Goal: Task Accomplishment & Management: Manage account settings

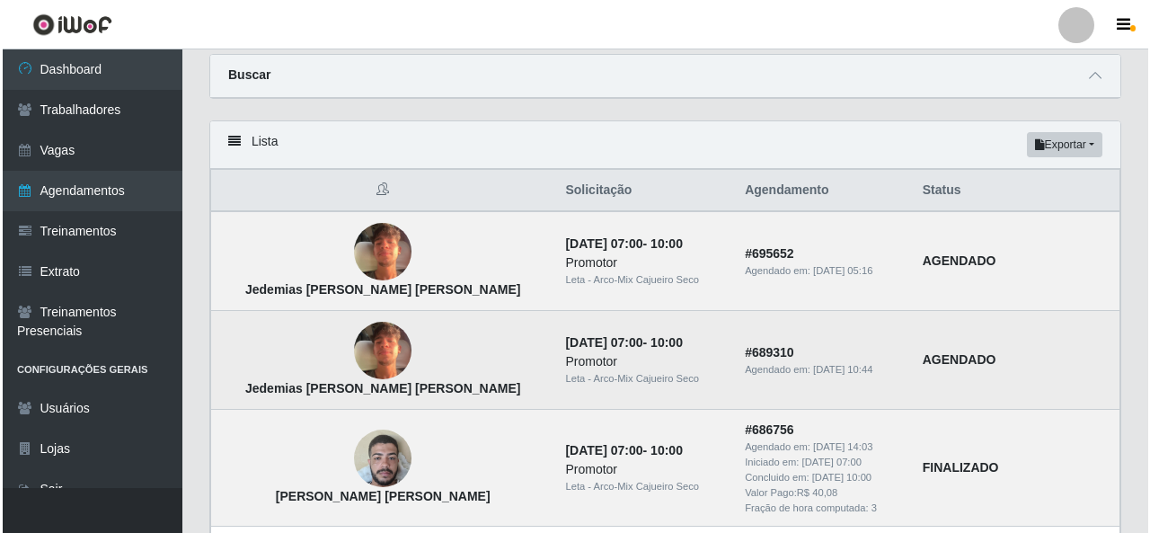
scroll to position [90, 0]
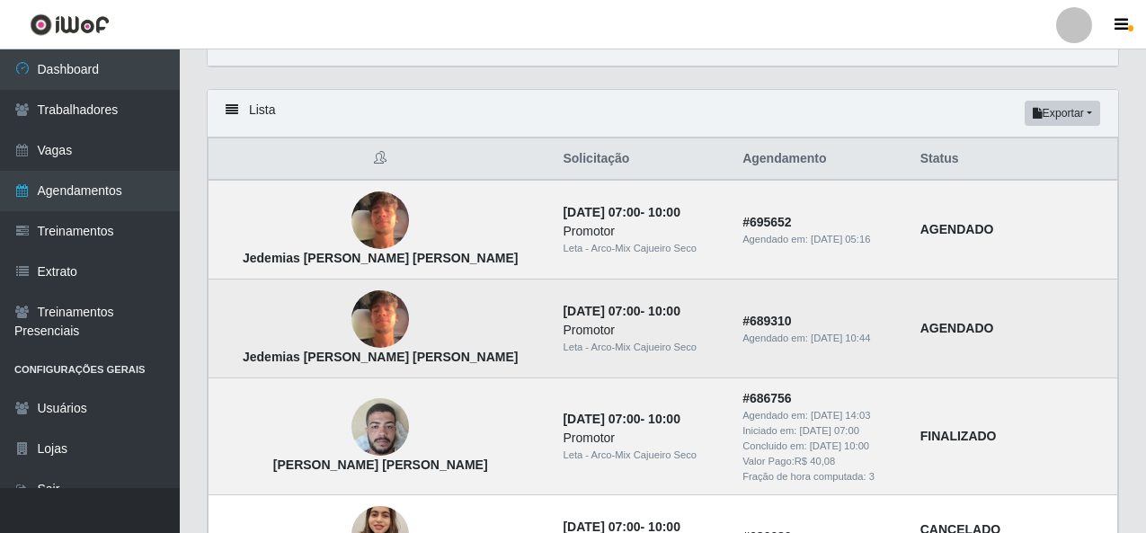
click at [351, 322] on img at bounding box center [380, 319] width 58 height 76
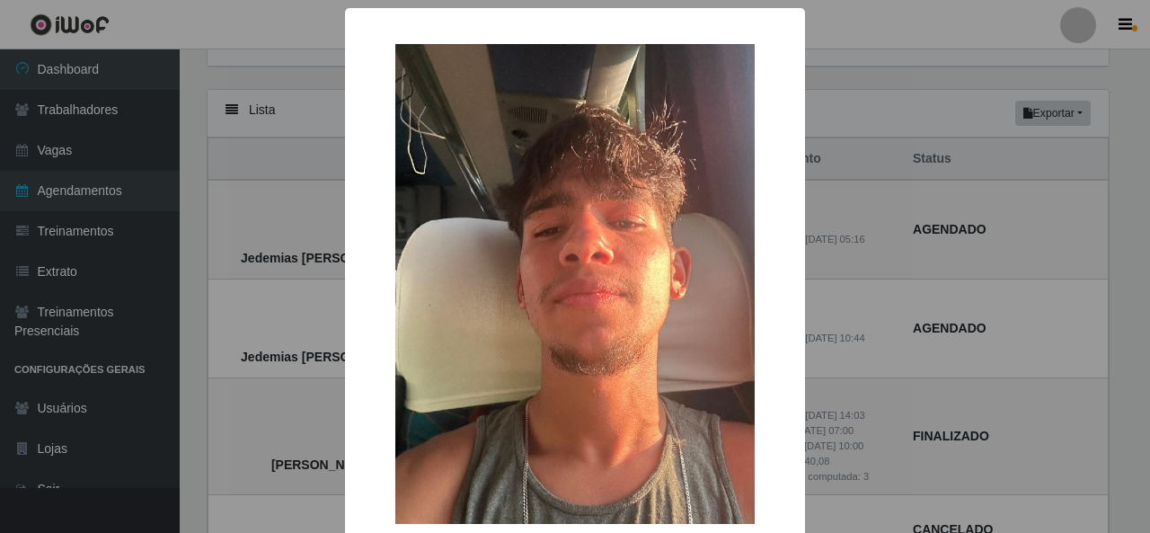
click at [958, 305] on div "× Jedemias Lucas da Silva Batista OK Cancel" at bounding box center [575, 266] width 1150 height 533
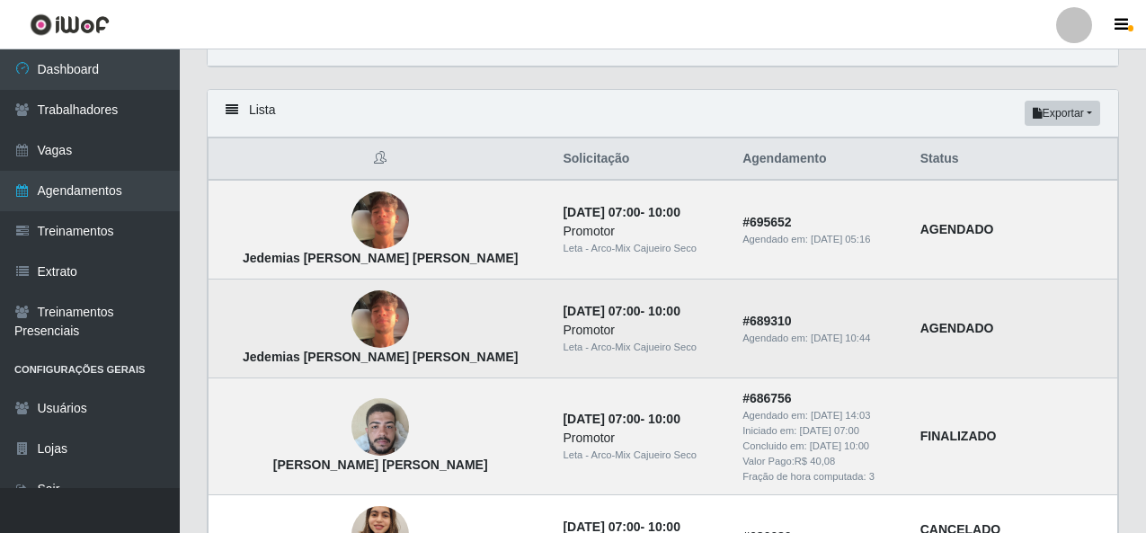
click at [351, 338] on img at bounding box center [380, 319] width 58 height 76
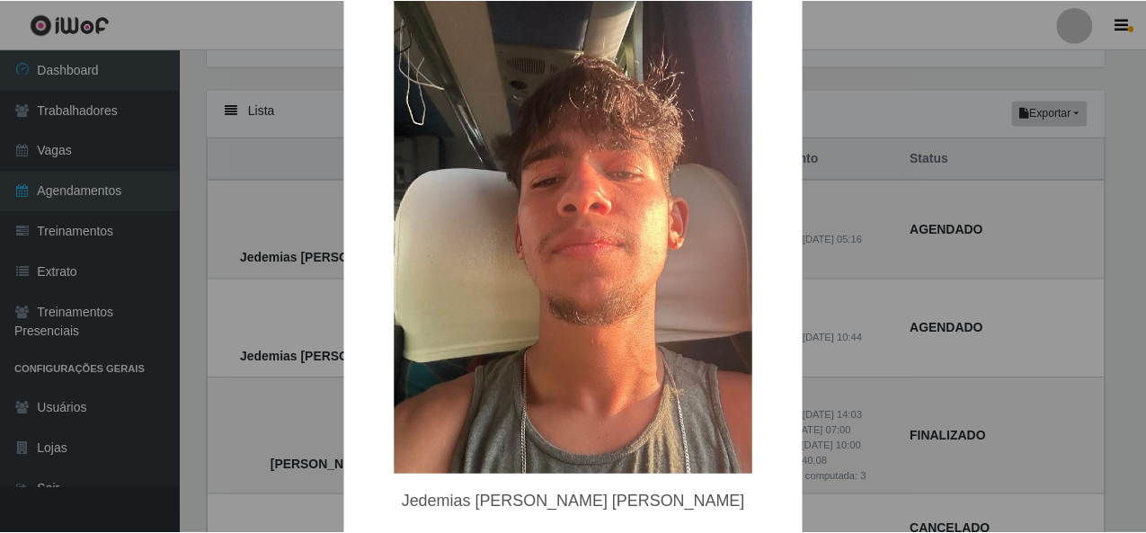
scroll to position [126, 0]
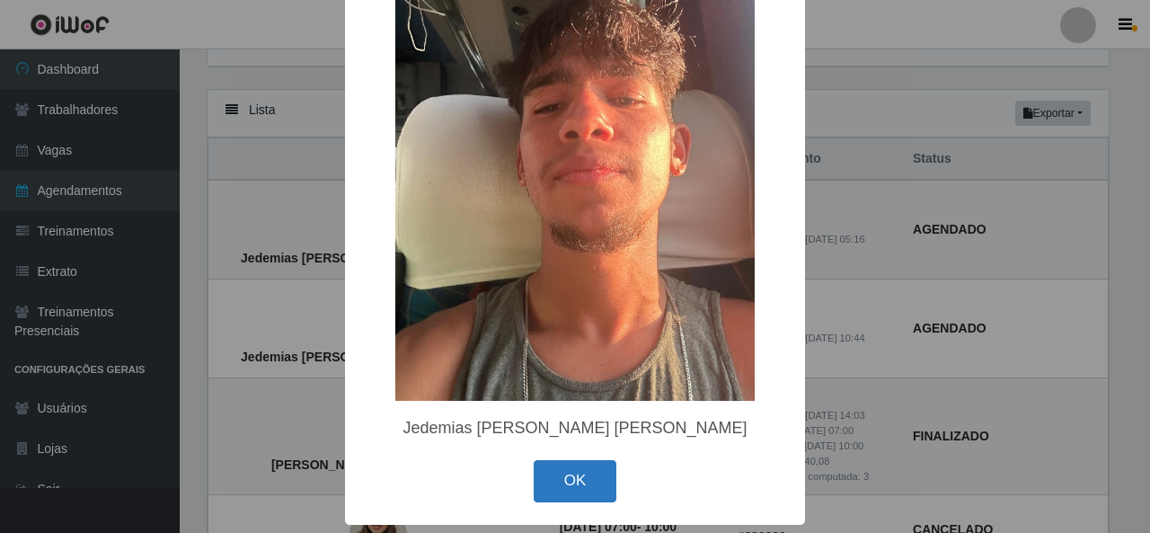
click at [557, 485] on button "OK" at bounding box center [576, 481] width 84 height 42
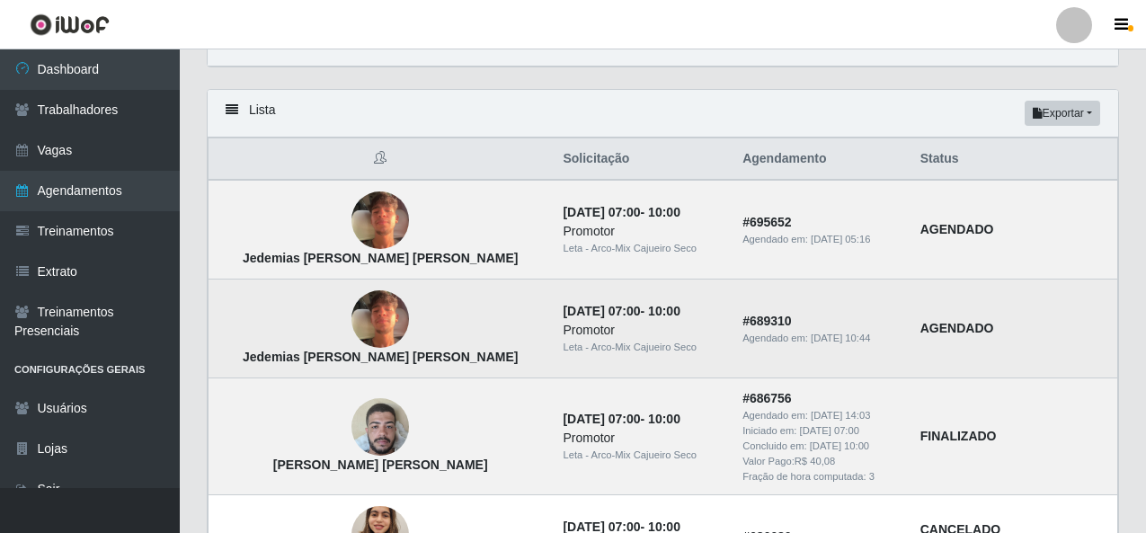
click at [920, 329] on strong "AGENDADO" at bounding box center [957, 328] width 74 height 14
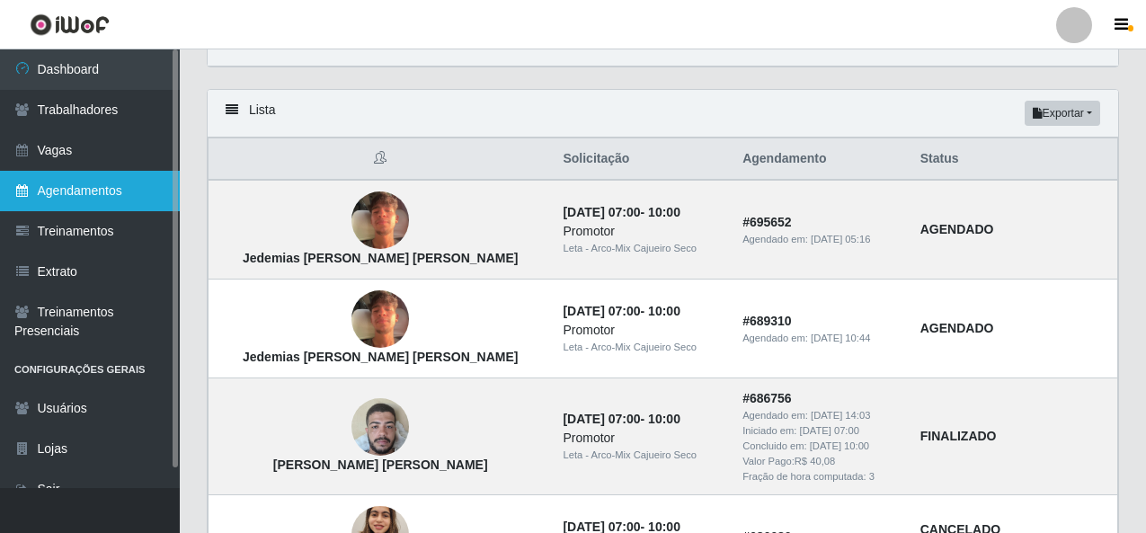
click at [95, 191] on link "Agendamentos" at bounding box center [90, 191] width 180 height 40
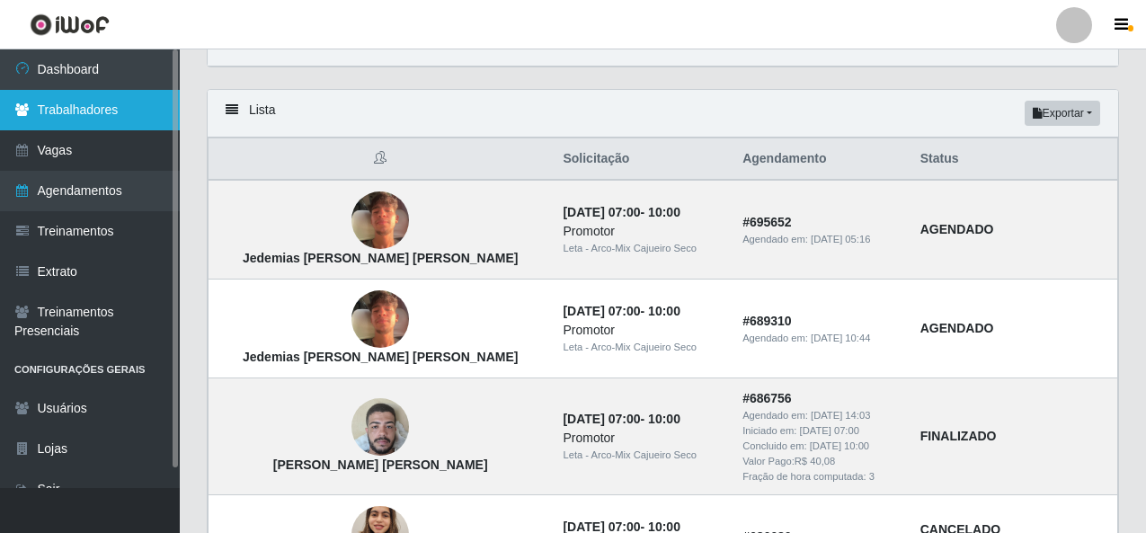
click at [96, 120] on link "Trabalhadores" at bounding box center [90, 110] width 180 height 40
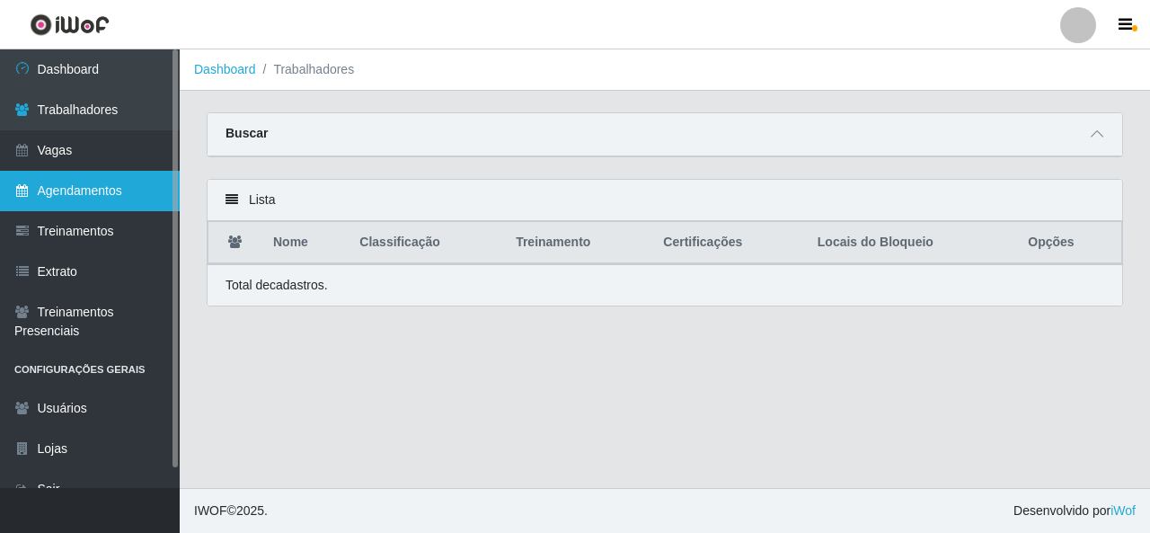
click at [88, 191] on link "Agendamentos" at bounding box center [90, 191] width 180 height 40
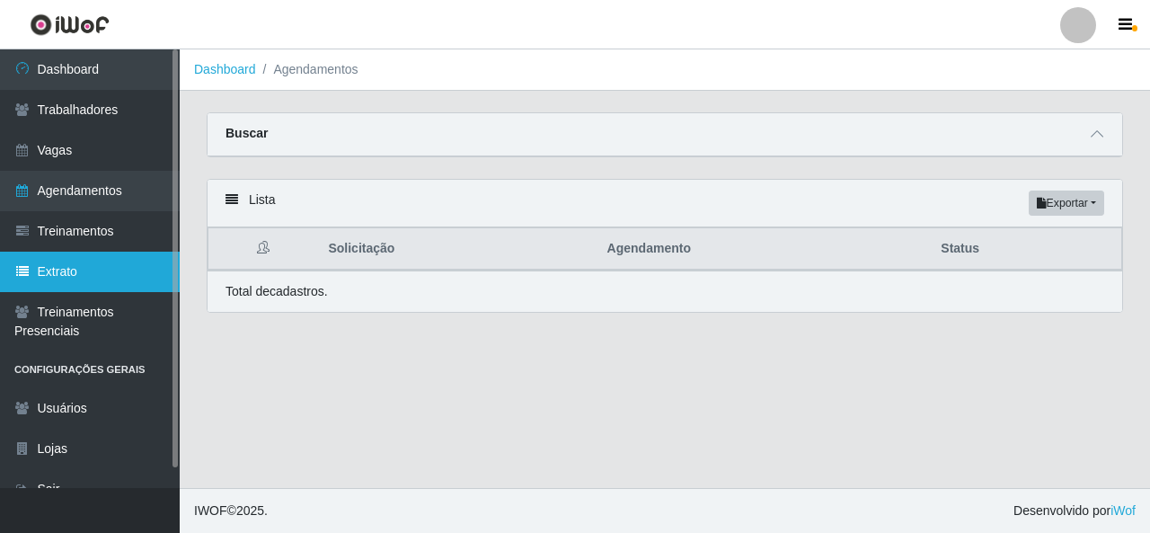
click at [64, 270] on link "Extrato" at bounding box center [90, 272] width 180 height 40
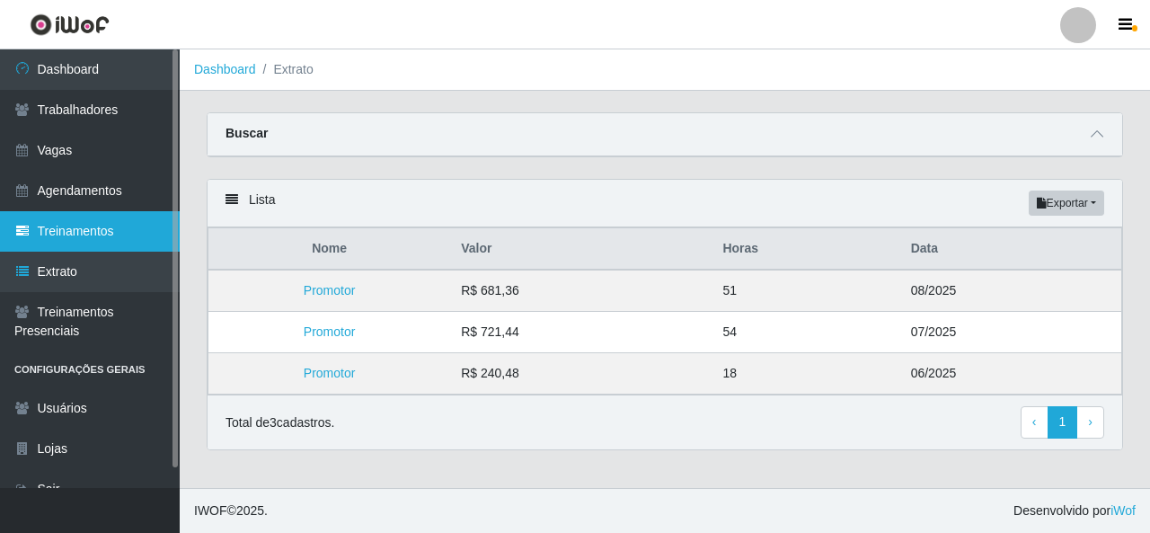
click at [80, 241] on link "Treinamentos" at bounding box center [90, 231] width 180 height 40
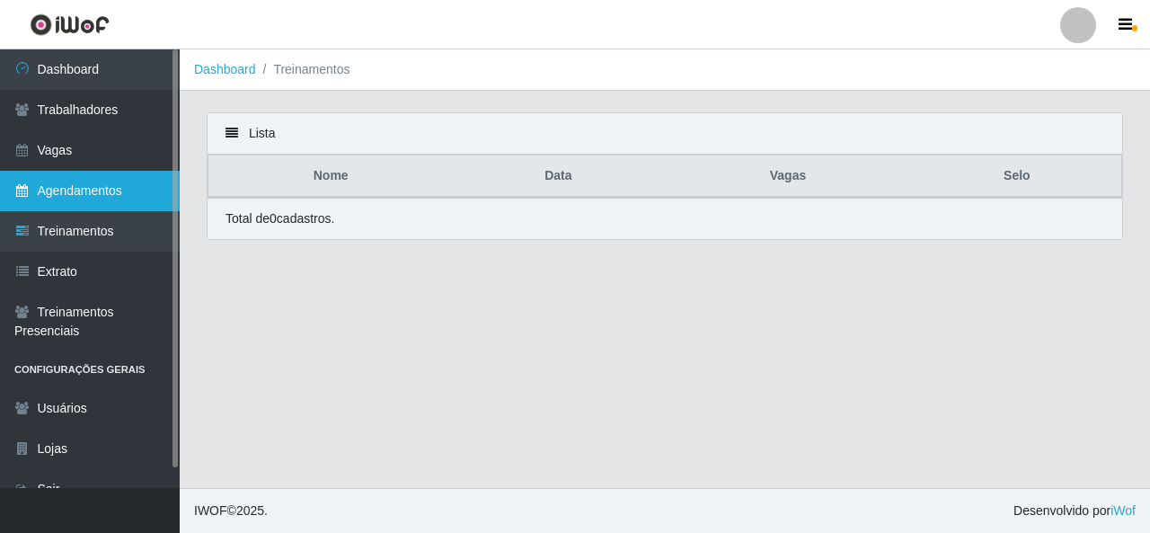
click at [99, 206] on link "Agendamentos" at bounding box center [90, 191] width 180 height 40
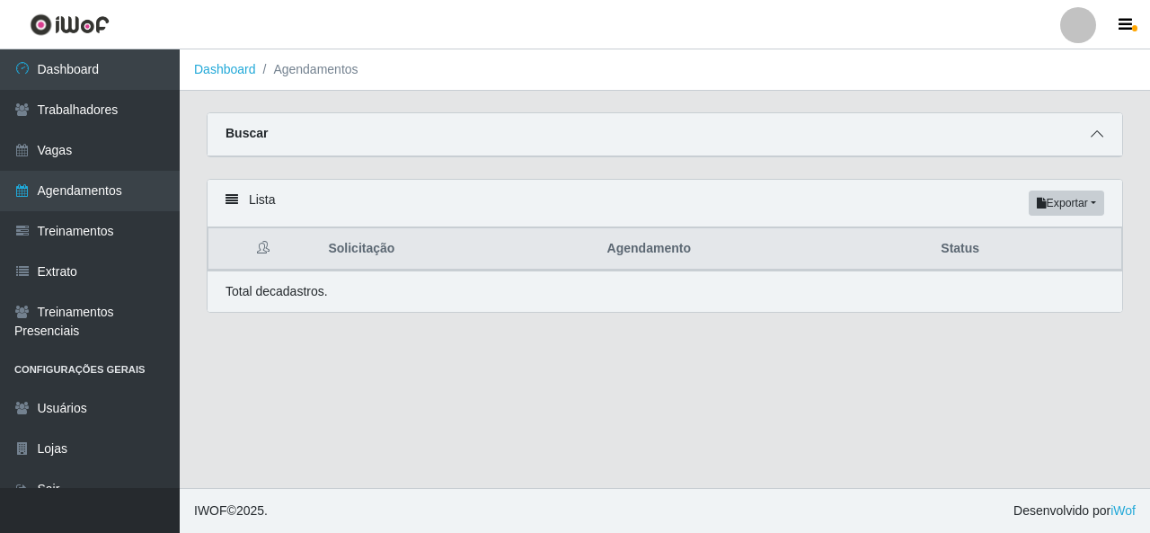
click at [1102, 145] on span at bounding box center [1098, 134] width 22 height 21
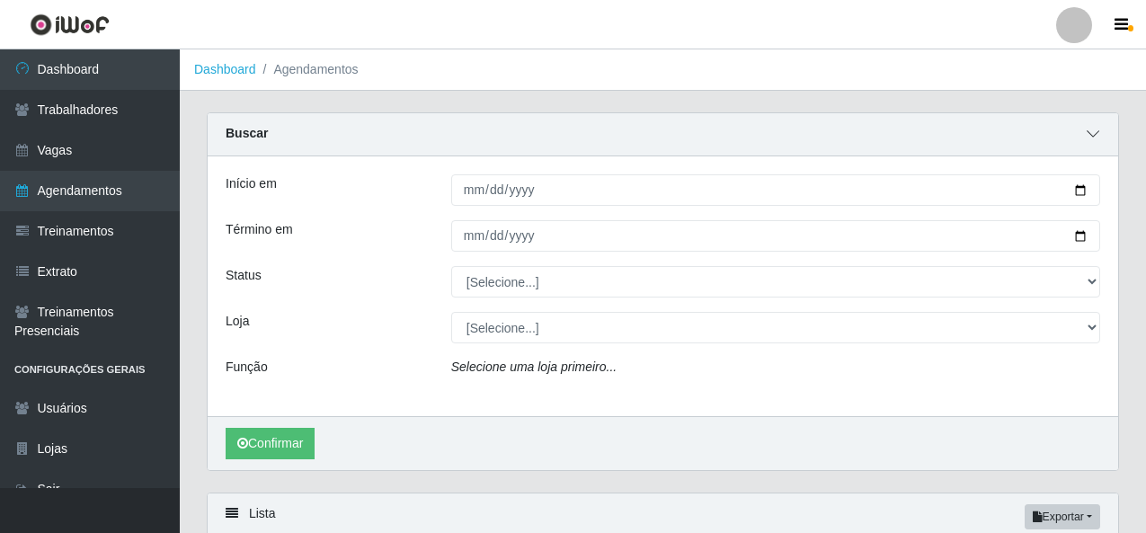
click at [1099, 141] on span at bounding box center [1093, 134] width 22 height 21
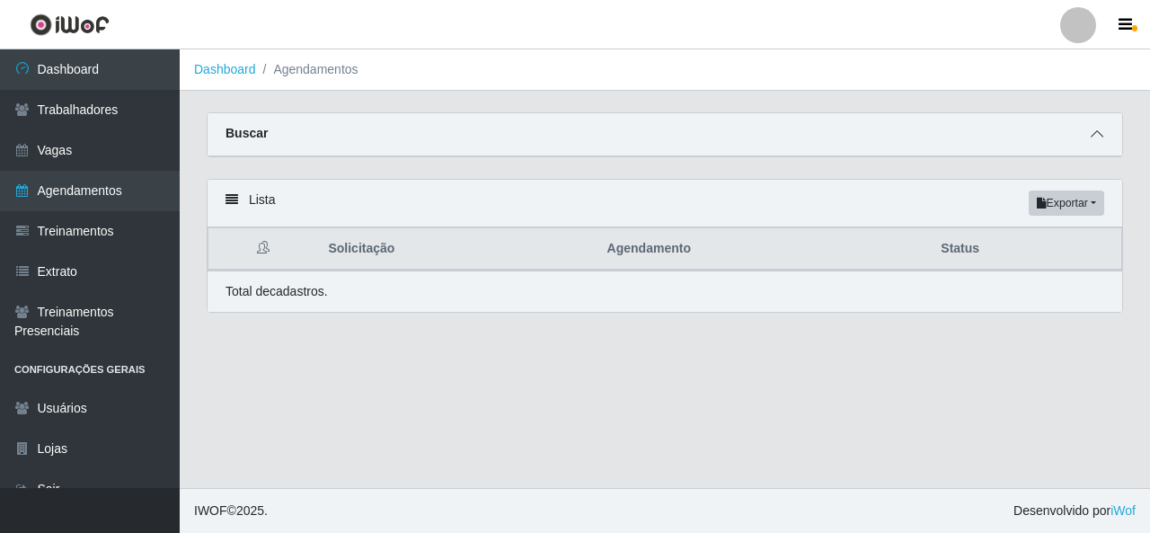
click at [1099, 140] on icon at bounding box center [1097, 134] width 13 height 13
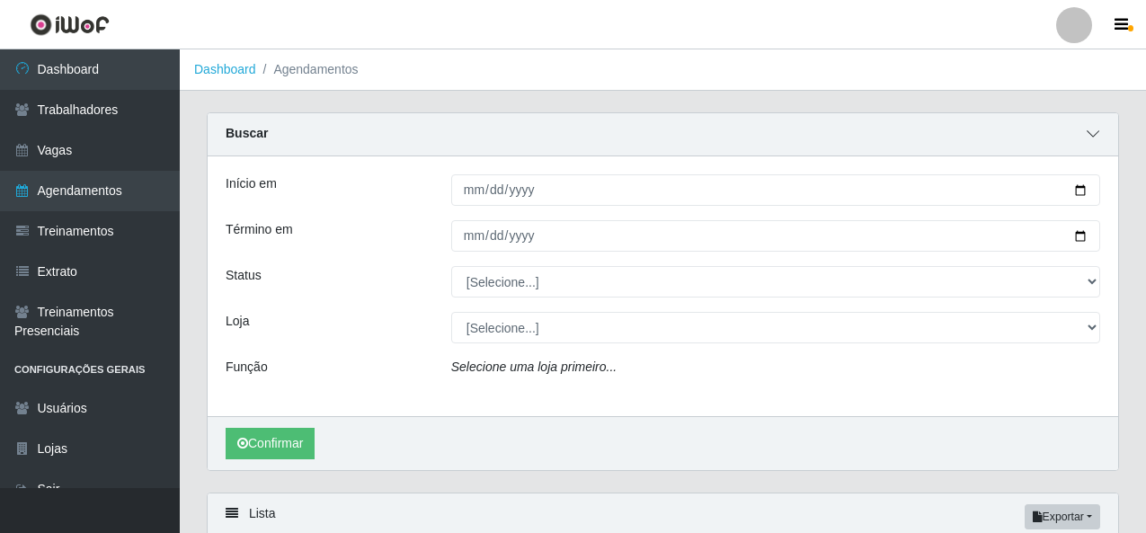
click at [1099, 141] on span at bounding box center [1093, 134] width 22 height 21
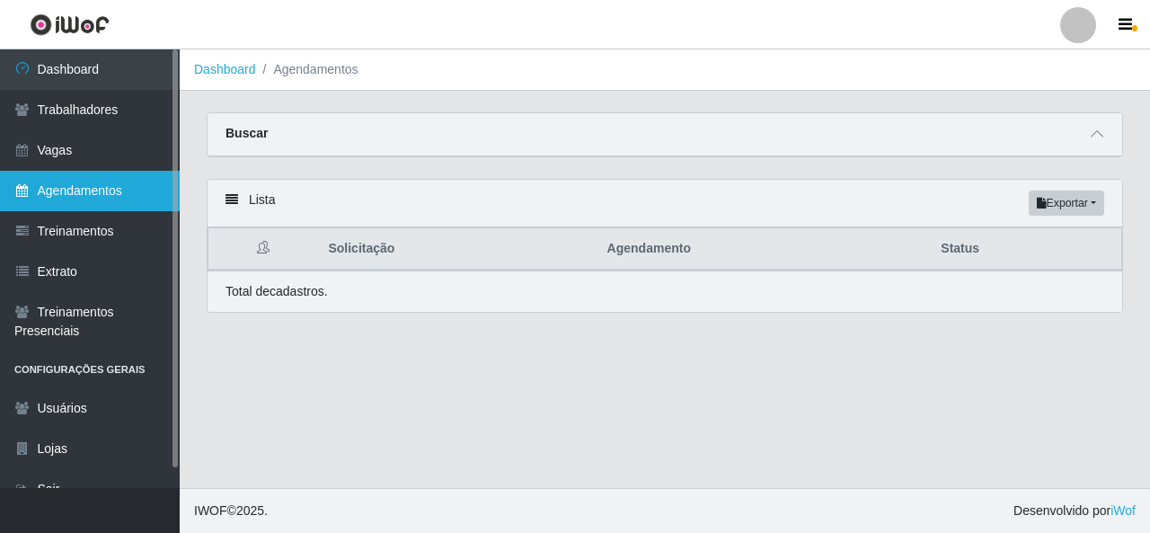
click at [90, 196] on link "Agendamentos" at bounding box center [90, 191] width 180 height 40
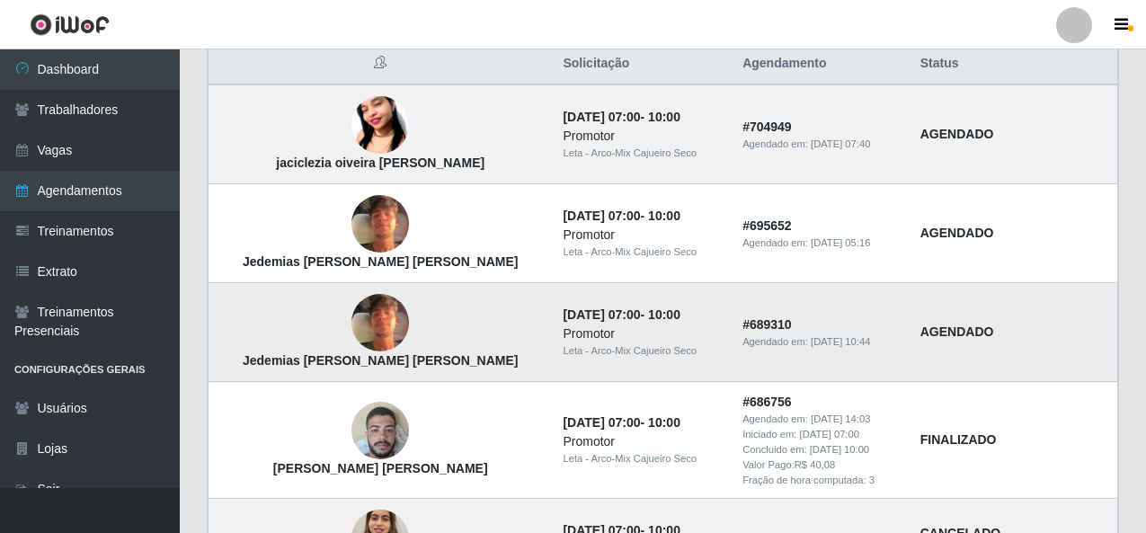
scroll to position [373, 0]
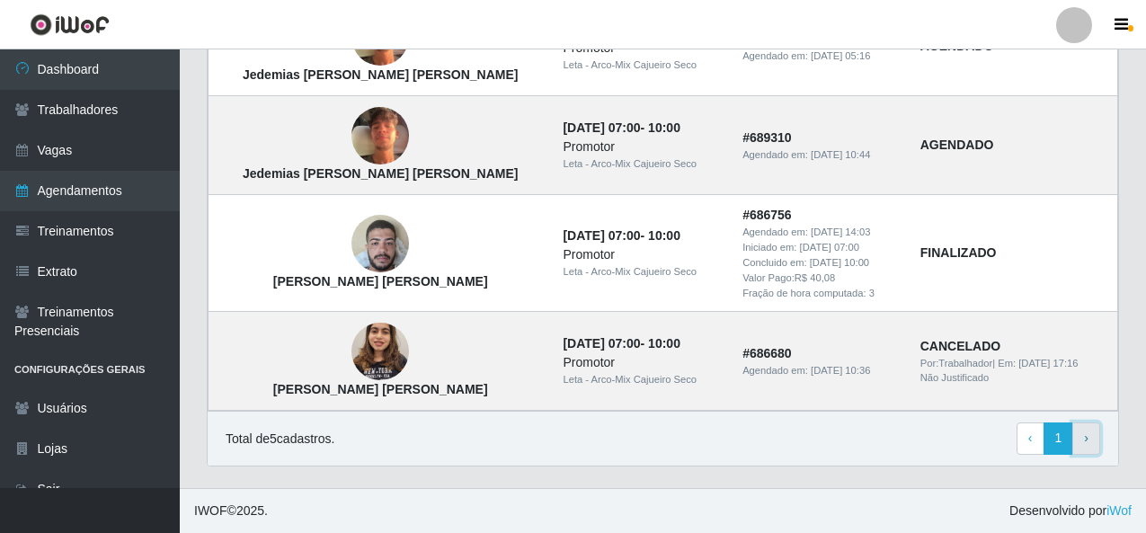
click at [1083, 439] on link "› Next" at bounding box center [1086, 438] width 28 height 32
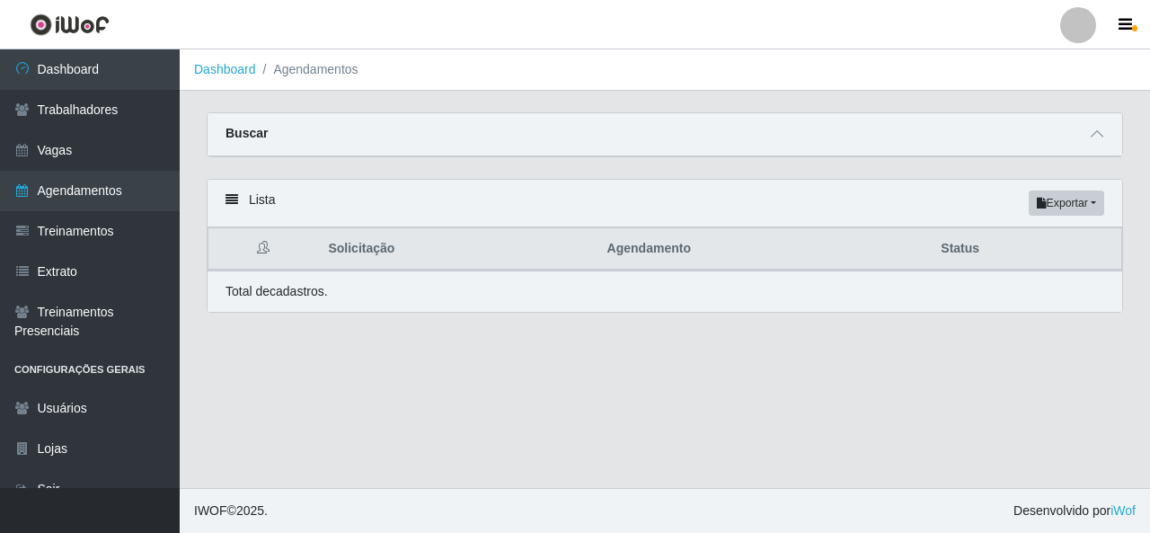
click at [235, 203] on icon at bounding box center [232, 199] width 13 height 13
click at [228, 199] on icon at bounding box center [232, 199] width 13 height 13
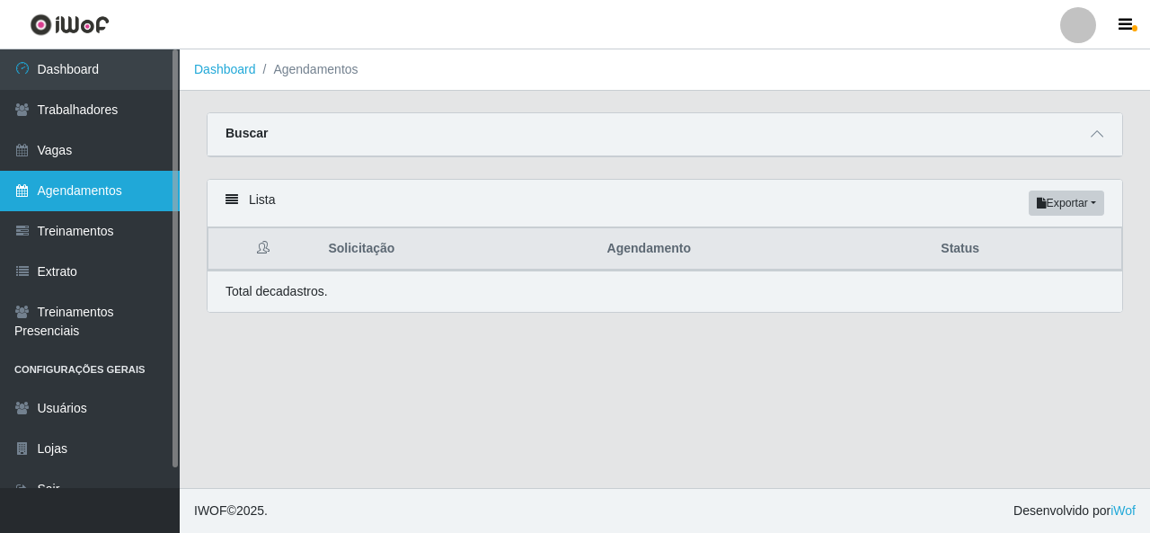
click at [84, 196] on link "Agendamentos" at bounding box center [90, 191] width 180 height 40
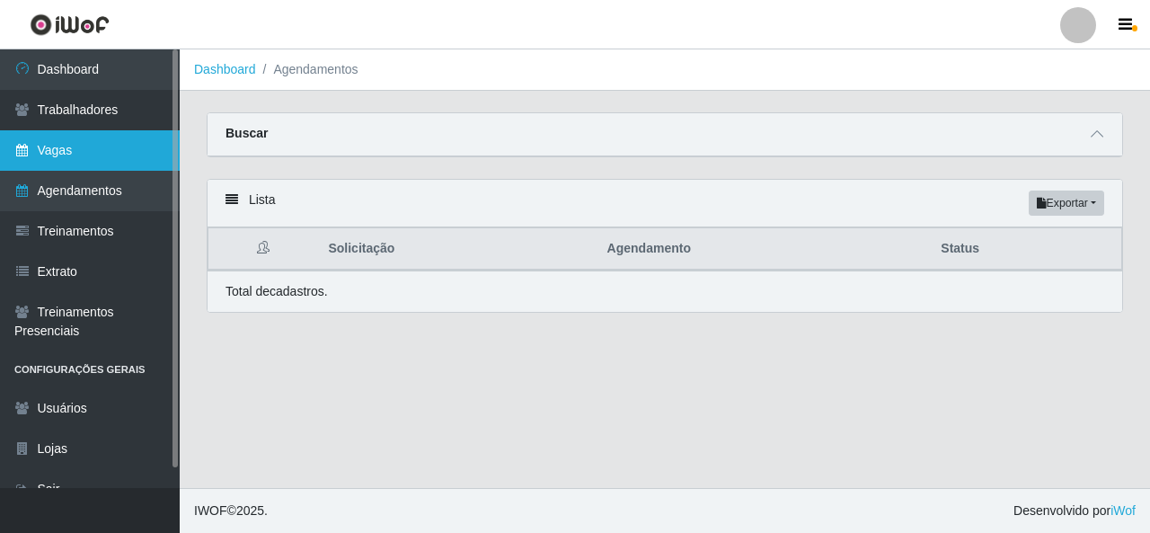
click at [70, 163] on link "Vagas" at bounding box center [90, 150] width 180 height 40
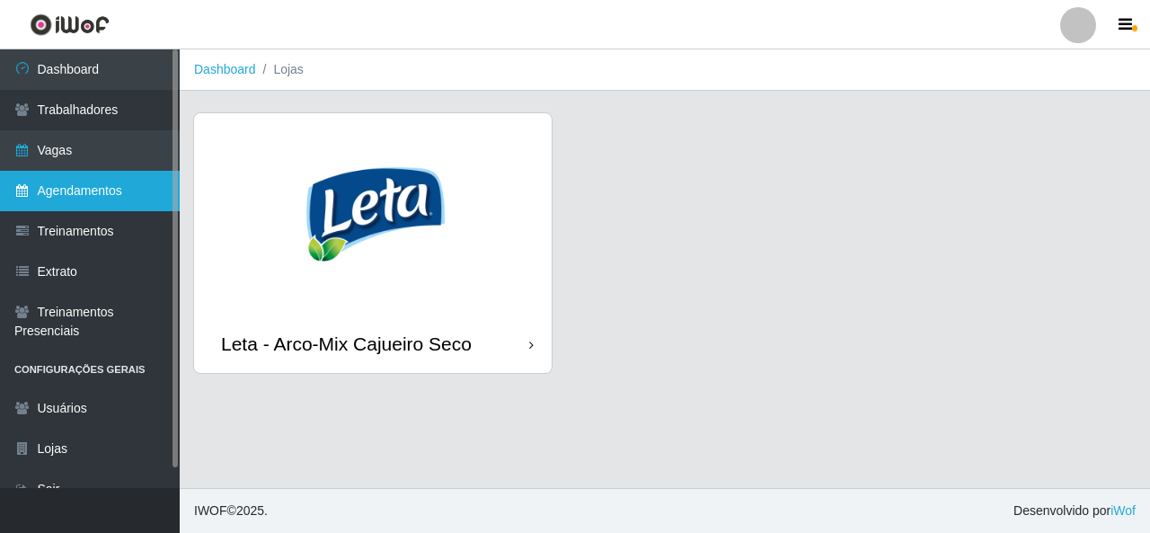
click at [91, 198] on link "Agendamentos" at bounding box center [90, 191] width 180 height 40
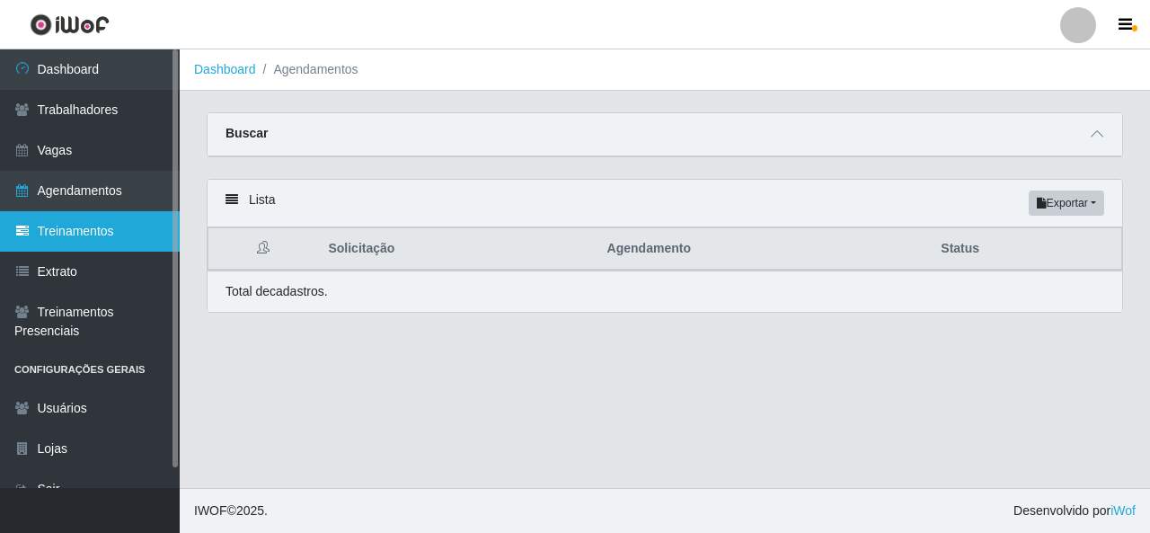
click at [101, 227] on link "Treinamentos" at bounding box center [90, 231] width 180 height 40
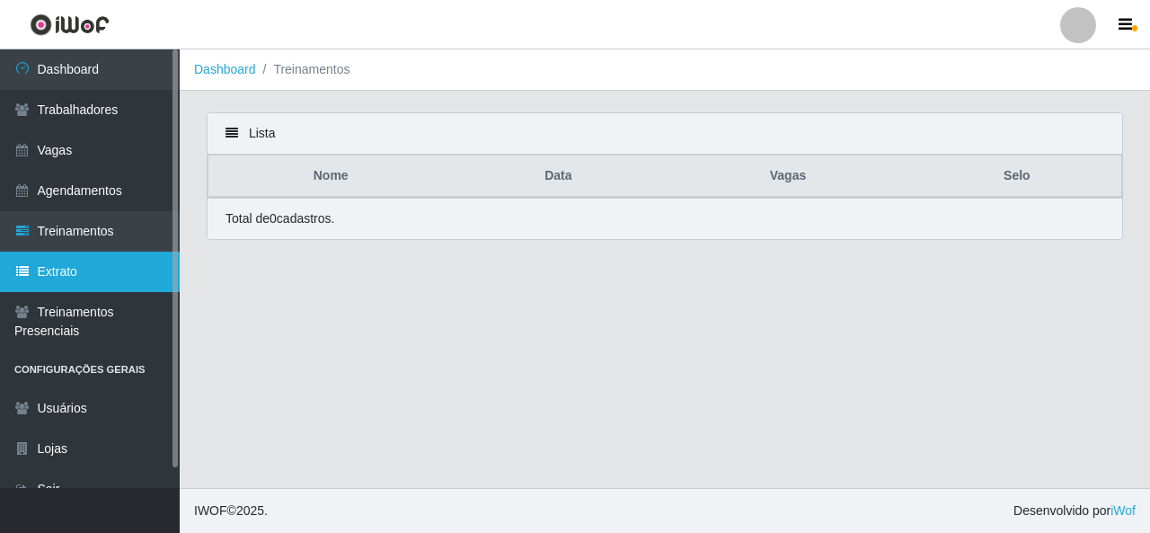
click at [101, 276] on link "Extrato" at bounding box center [90, 272] width 180 height 40
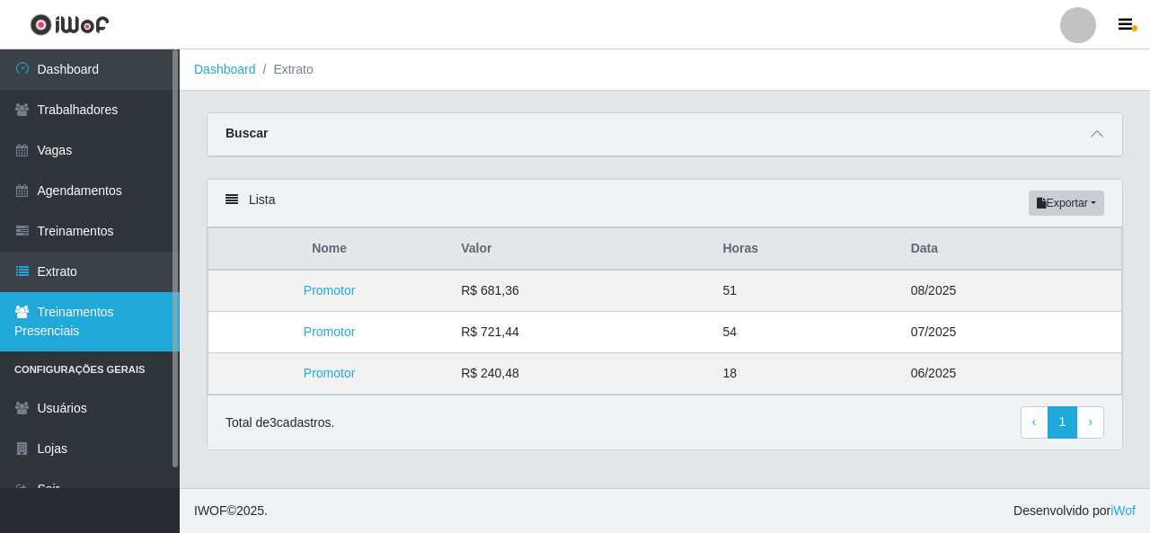
click at [108, 316] on link "Treinamentos Presenciais" at bounding box center [90, 321] width 180 height 59
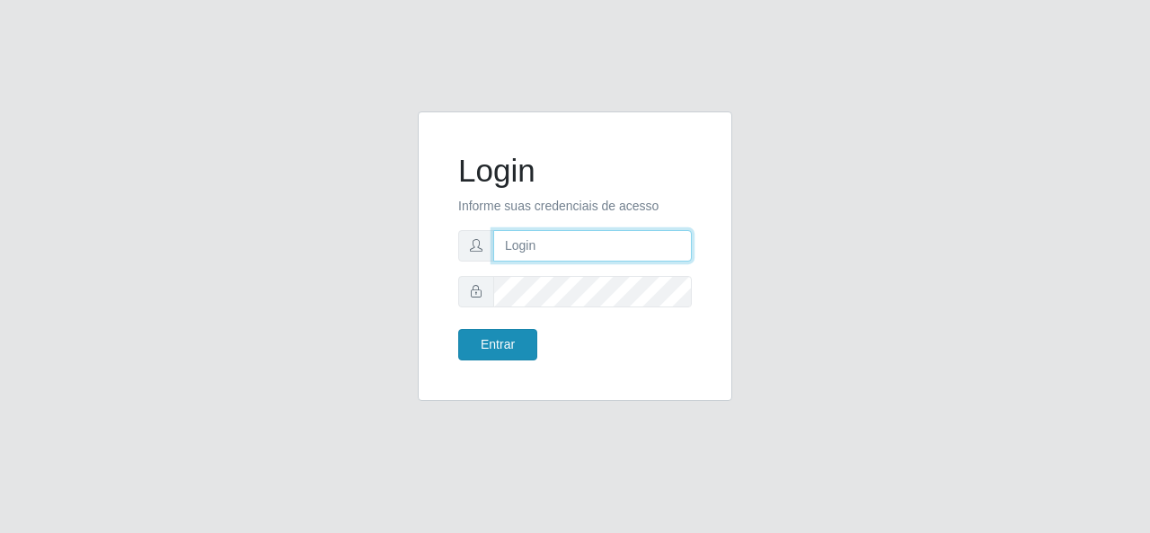
type input "gerencia.prazeres@arcomix"
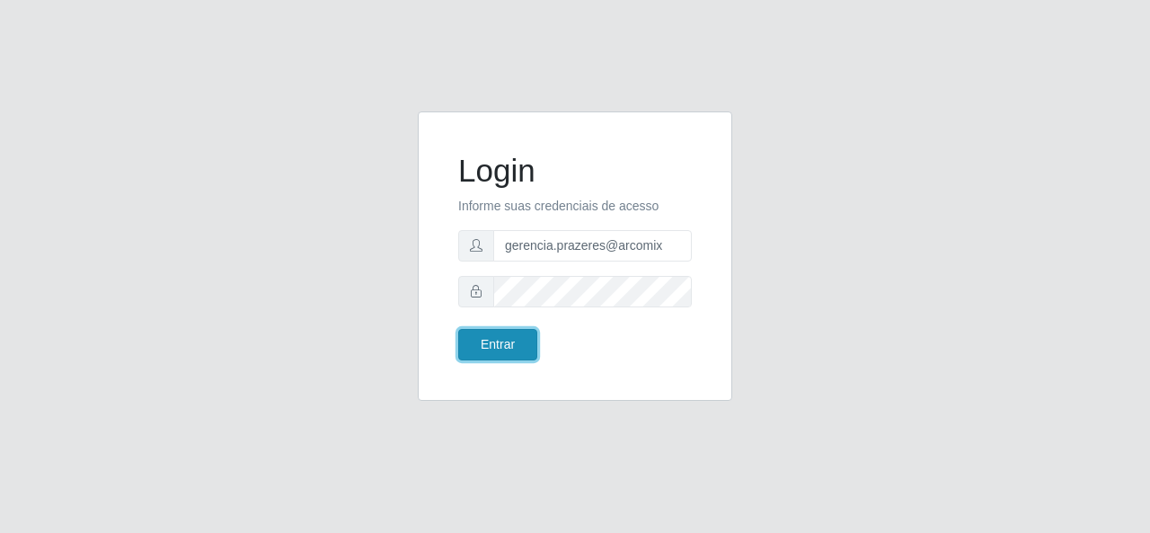
click at [509, 350] on button "Entrar" at bounding box center [497, 344] width 79 height 31
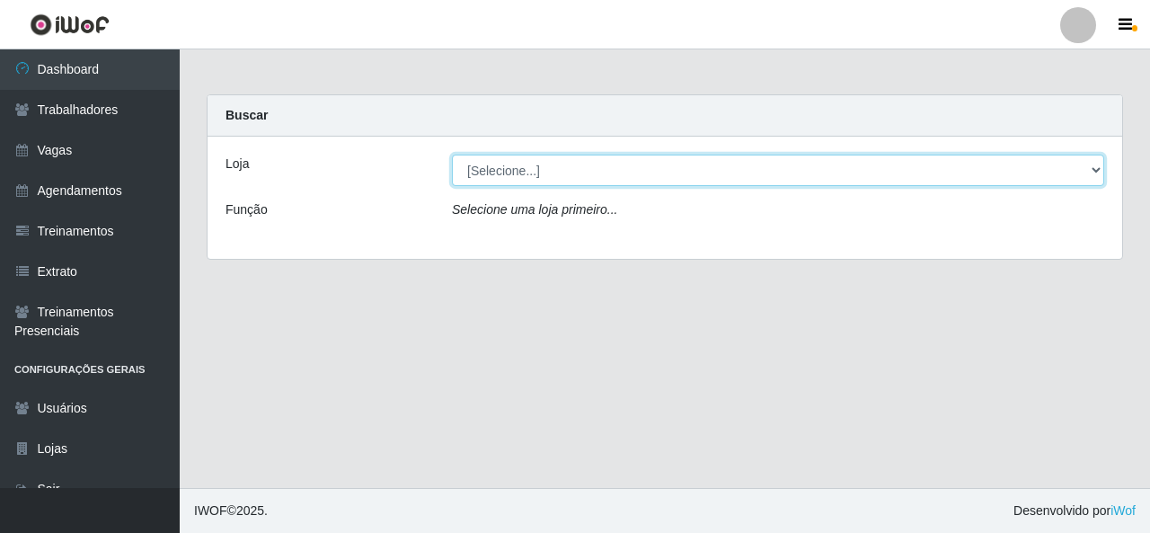
click at [1096, 164] on select "[Selecione...] Leta - Arco-Mix Cajueiro Seco" at bounding box center [778, 170] width 652 height 31
select select "482"
click at [452, 155] on select "[Selecione...] Leta - Arco-Mix Cajueiro Seco" at bounding box center [778, 170] width 652 height 31
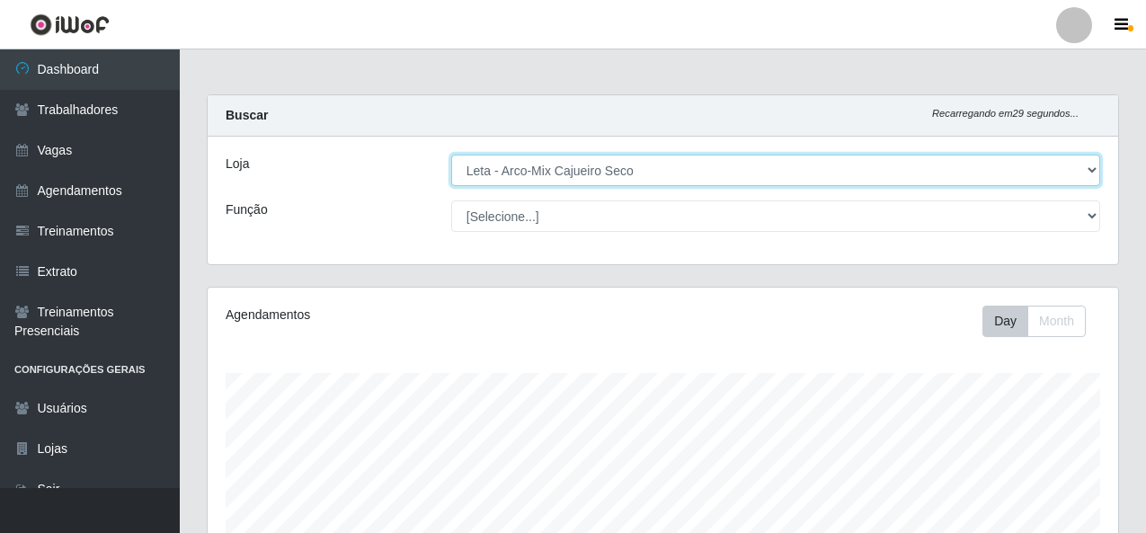
scroll to position [373, 910]
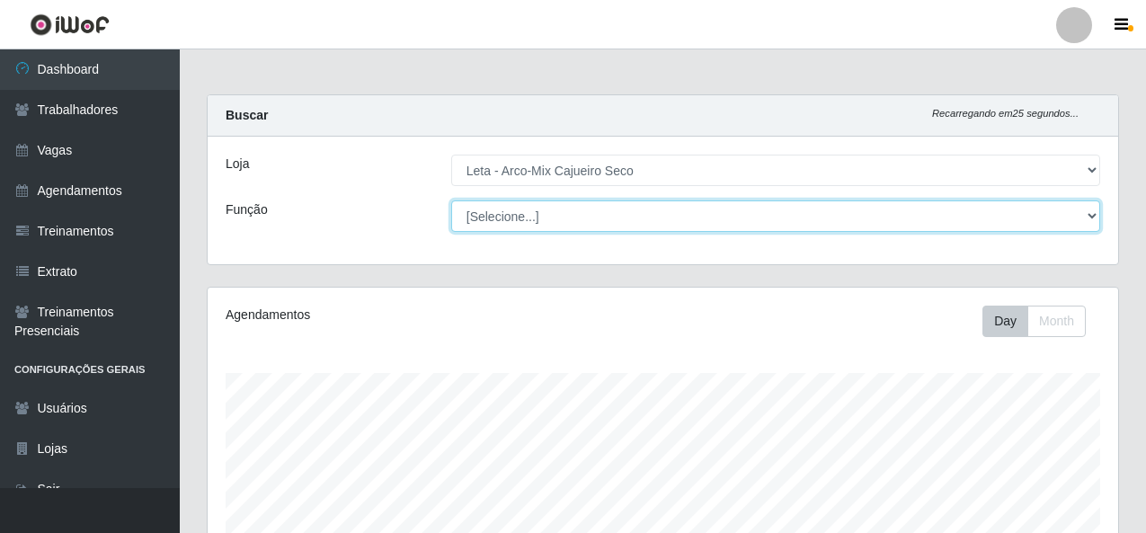
click at [1096, 219] on select "[Selecione...] Promotor" at bounding box center [775, 215] width 649 height 31
select select "129"
click at [451, 200] on select "[Selecione...] Promotor" at bounding box center [775, 215] width 649 height 31
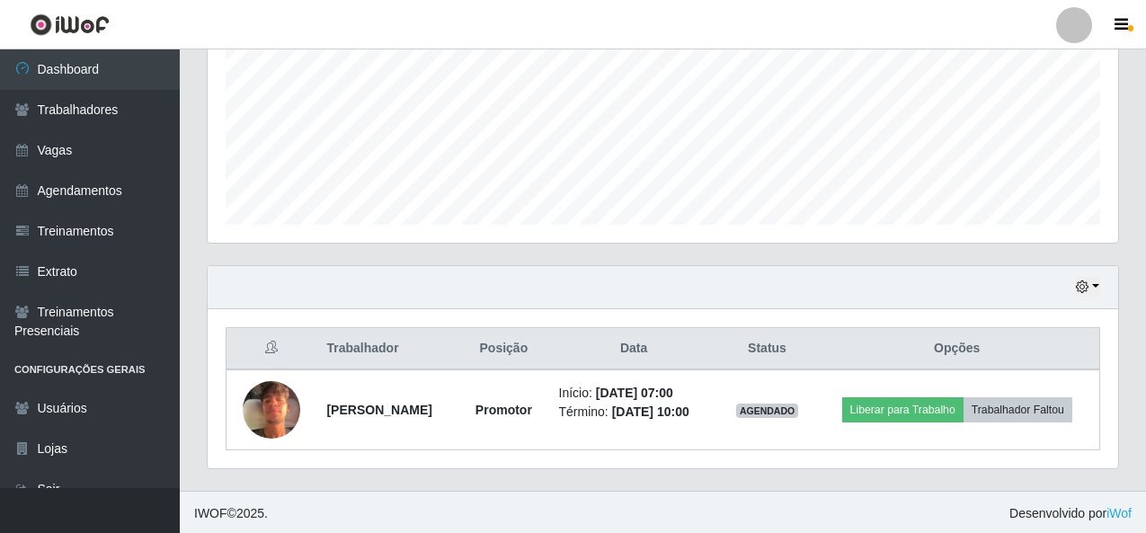
scroll to position [421, 0]
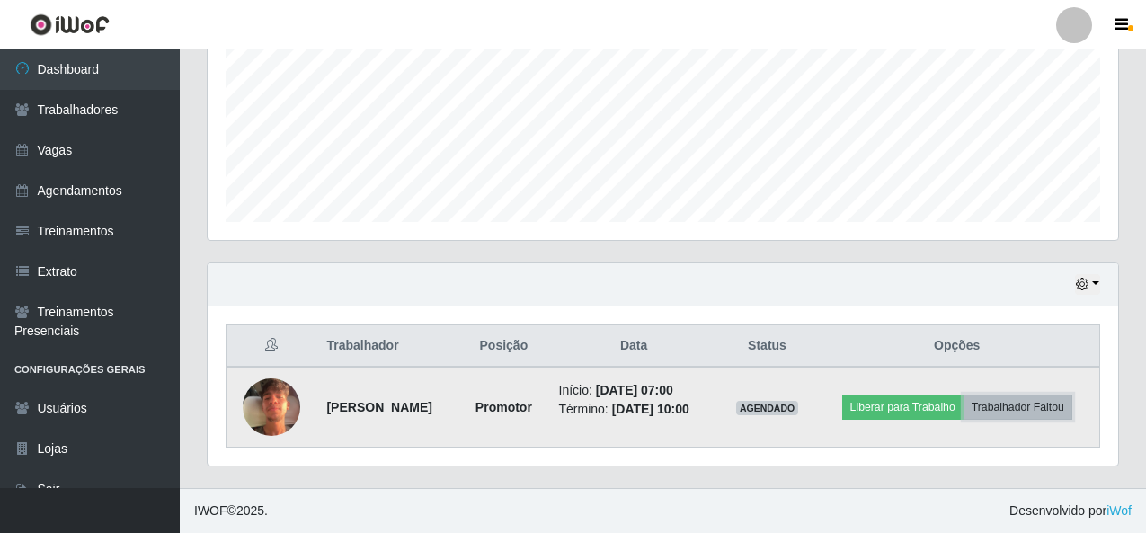
click at [1049, 411] on button "Trabalhador Faltou" at bounding box center [1017, 407] width 109 height 25
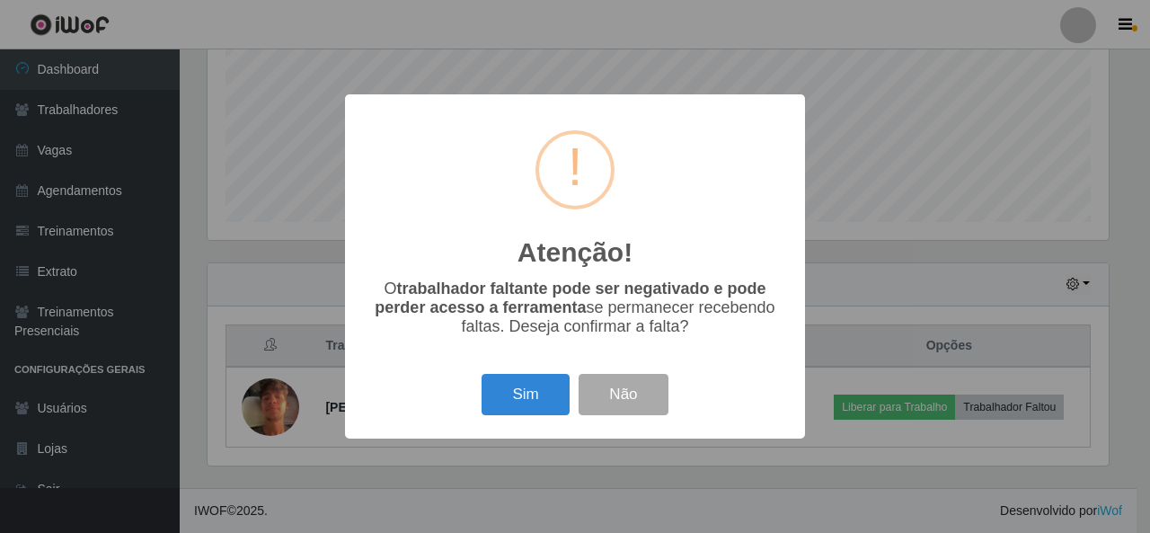
click at [844, 264] on div "Atenção! × O trabalhador faltante pode ser negativado e pode perder acesso a fe…" at bounding box center [575, 266] width 1150 height 533
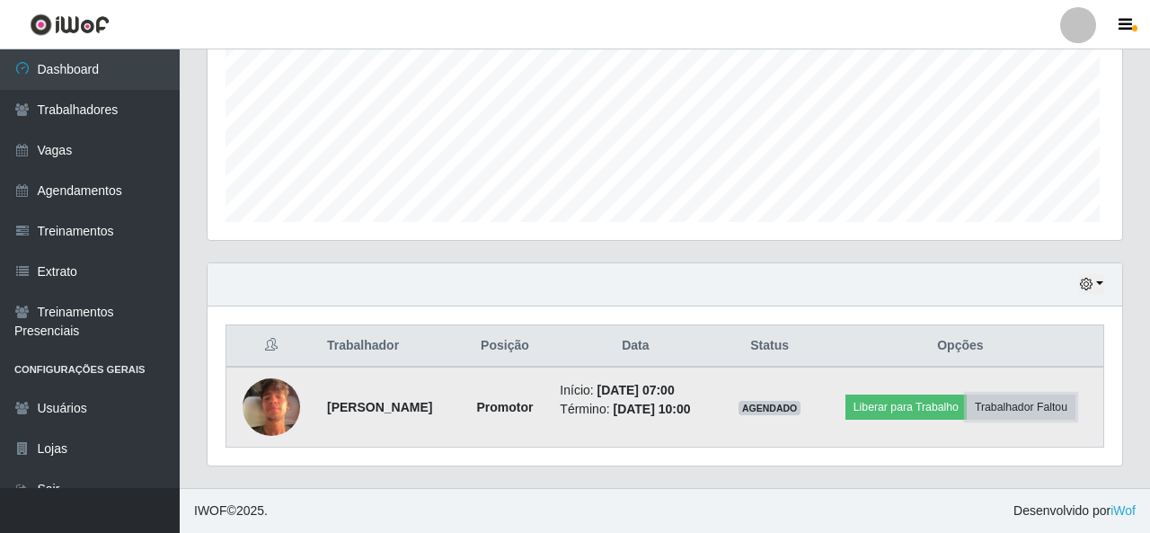
scroll to position [373, 910]
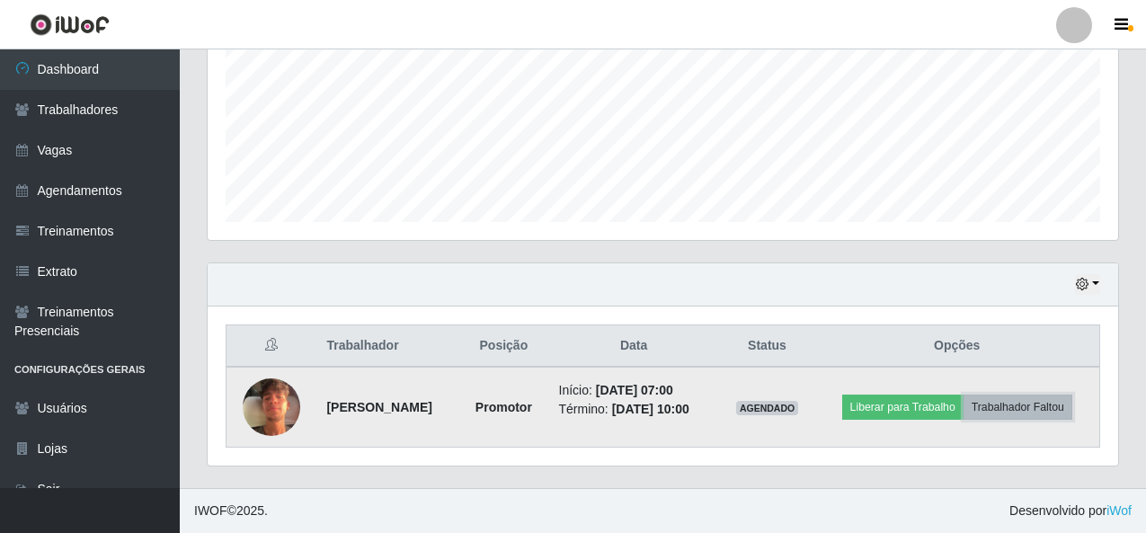
click at [1059, 412] on button "Trabalhador Faltou" at bounding box center [1017, 407] width 109 height 25
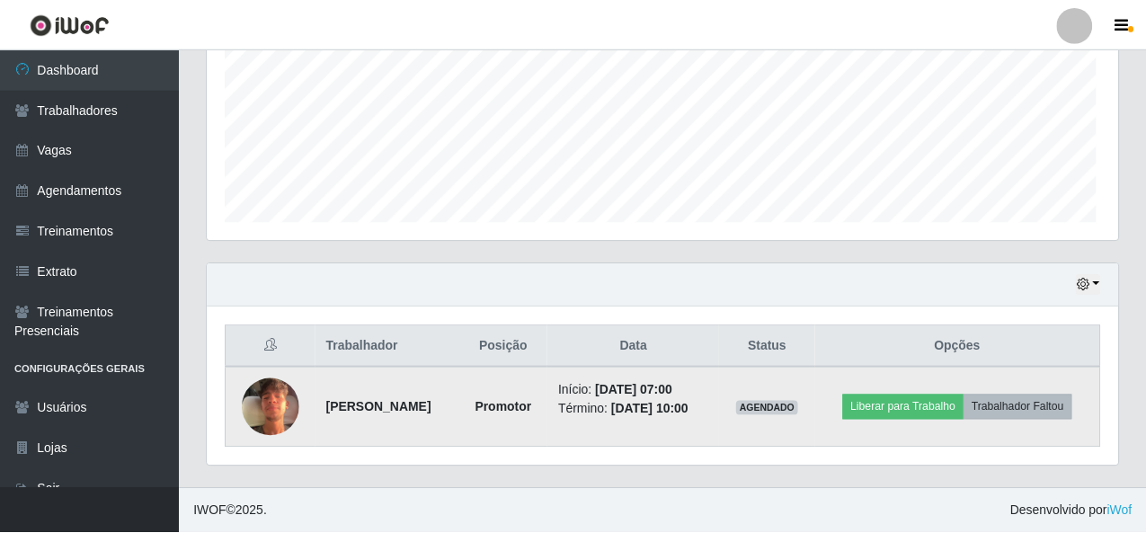
scroll to position [373, 901]
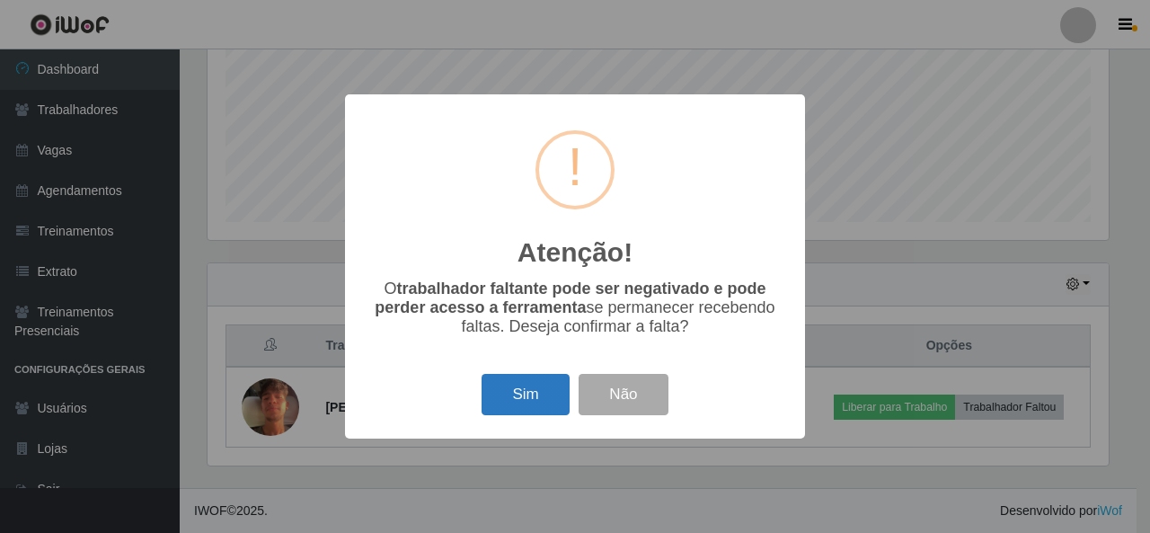
click at [546, 399] on button "Sim" at bounding box center [525, 395] width 87 height 42
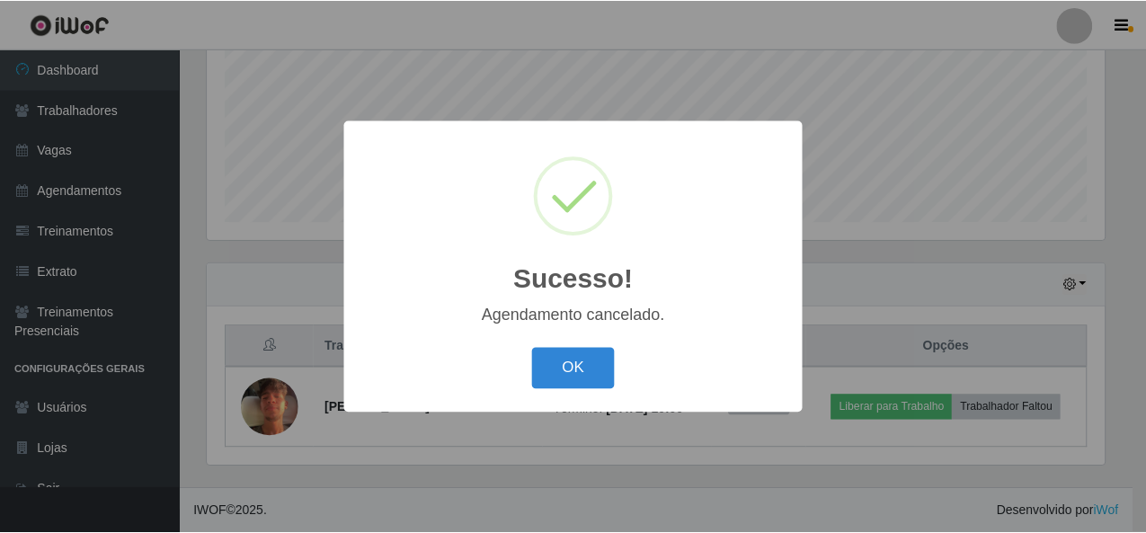
scroll to position [341, 0]
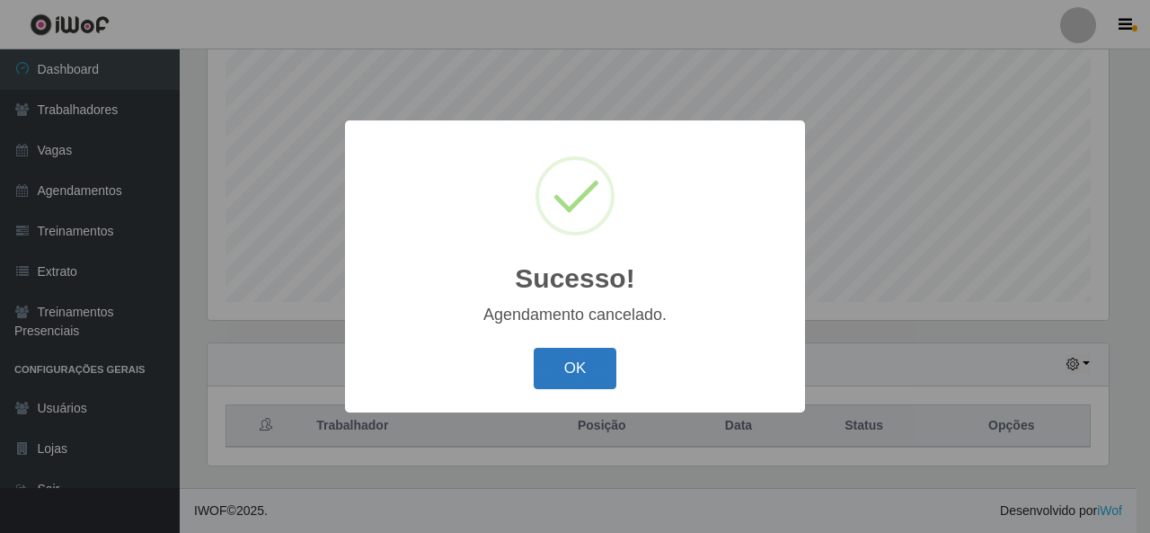
click at [566, 376] on button "OK" at bounding box center [576, 369] width 84 height 42
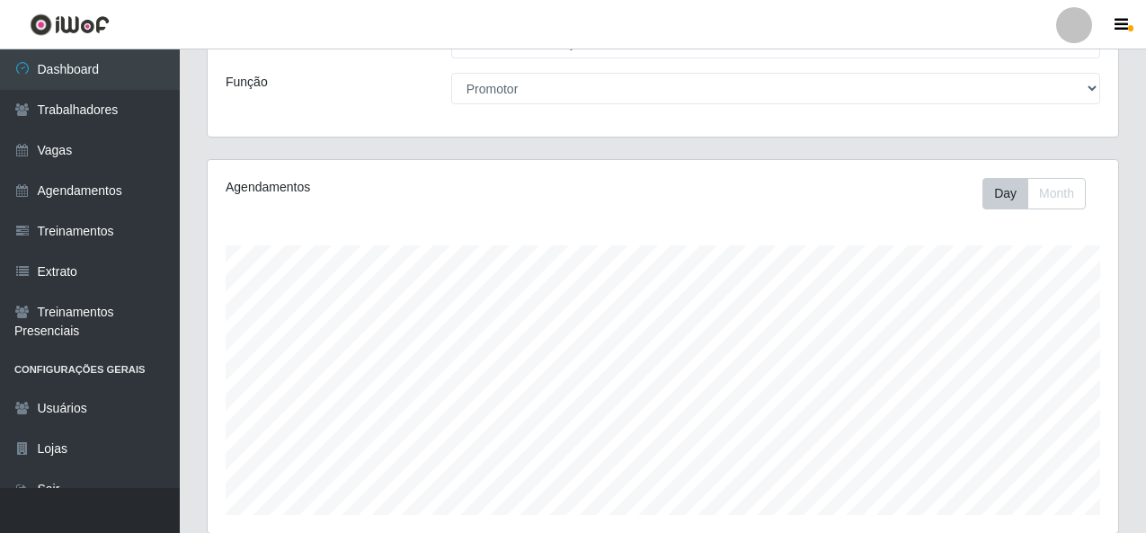
scroll to position [0, 0]
